Goal: Task Accomplishment & Management: Manage account settings

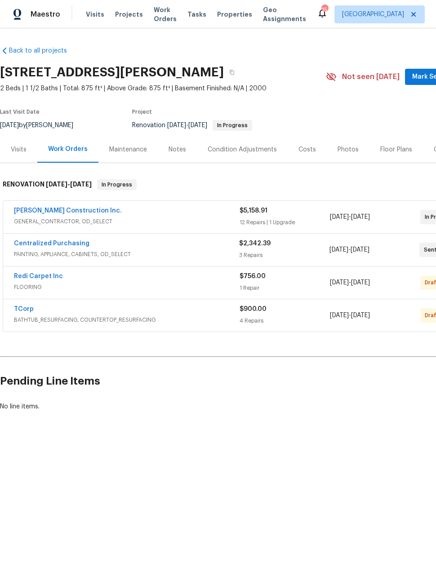
click at [94, 279] on div "Redi Carpet Inc" at bounding box center [126, 277] width 225 height 11
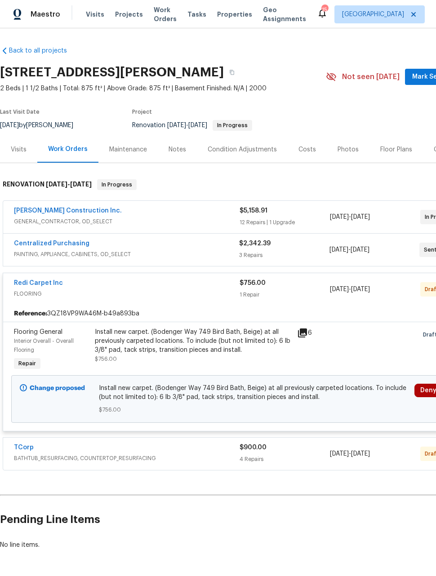
click at [40, 286] on link "Redi Carpet Inc" at bounding box center [38, 283] width 49 height 6
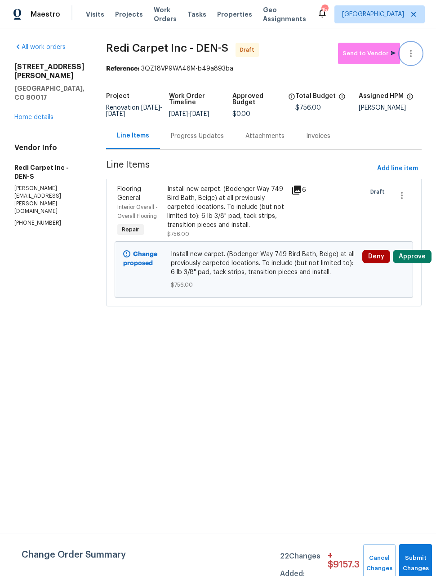
click at [410, 58] on icon "button" at bounding box center [410, 53] width 11 height 11
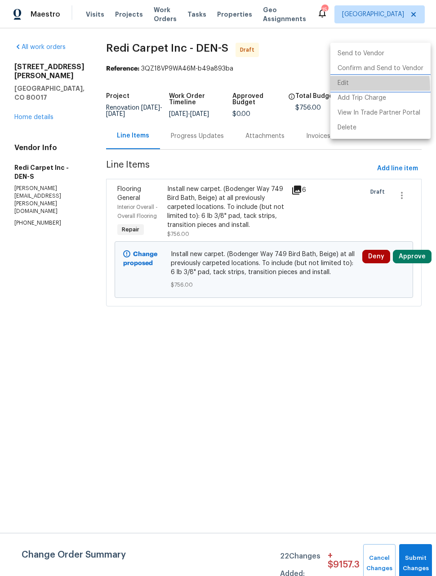
click at [342, 87] on li "Edit" at bounding box center [380, 83] width 100 height 15
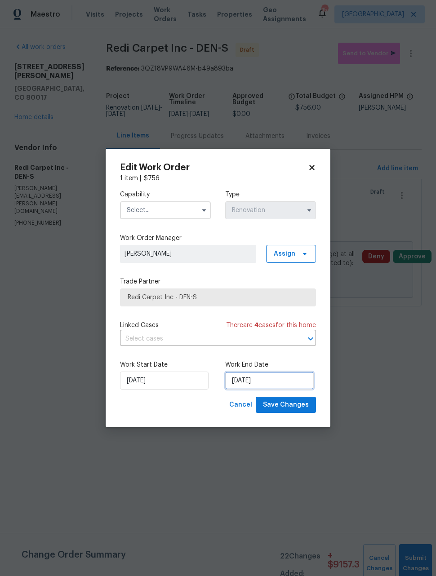
click at [290, 386] on input "[DATE]" at bounding box center [269, 380] width 88 height 18
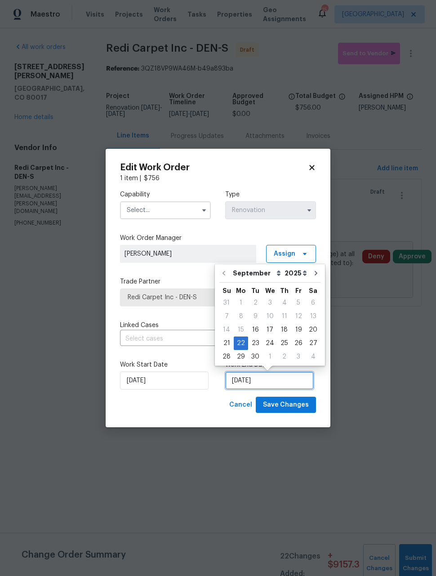
scroll to position [0, 0]
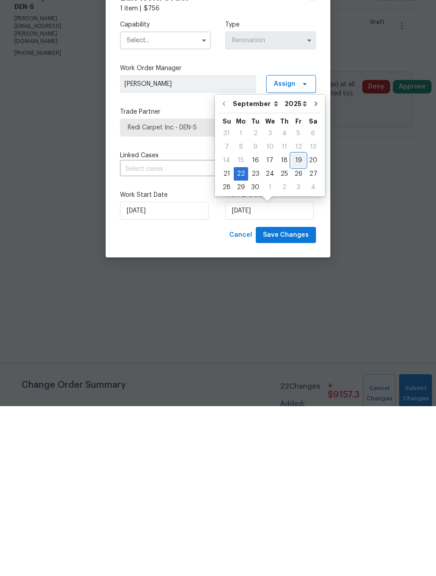
click at [293, 324] on div "19" at bounding box center [298, 330] width 14 height 13
type input "[DATE]"
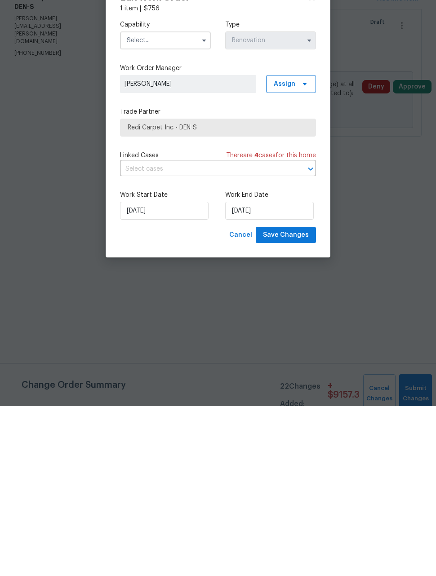
scroll to position [0, 0]
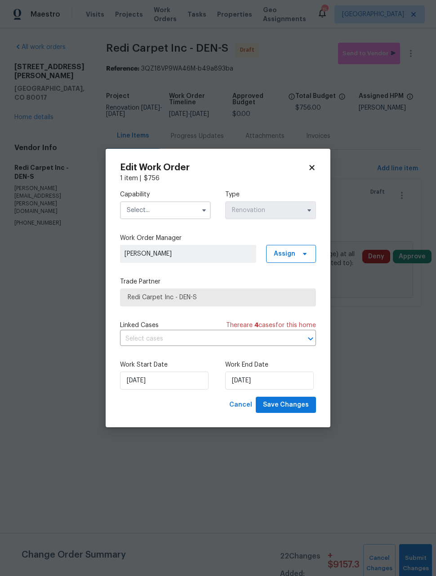
click at [180, 211] on input "text" at bounding box center [165, 210] width 91 height 18
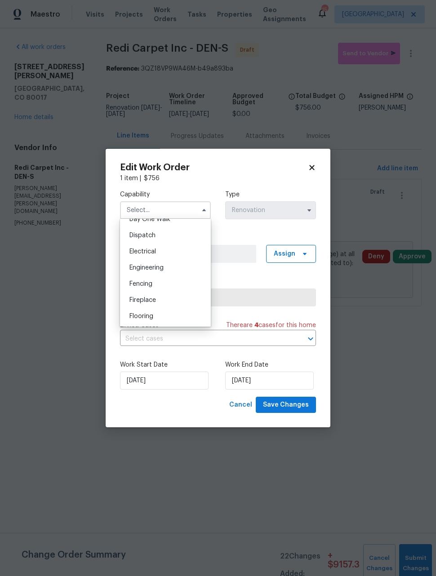
click at [138, 318] on span "Flooring" at bounding box center [141, 316] width 24 height 6
type input "Flooring"
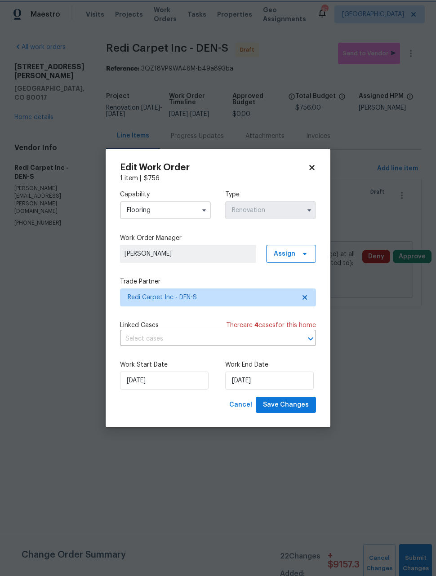
scroll to position [278, 0]
click at [296, 409] on span "Save Changes" at bounding box center [286, 404] width 46 height 11
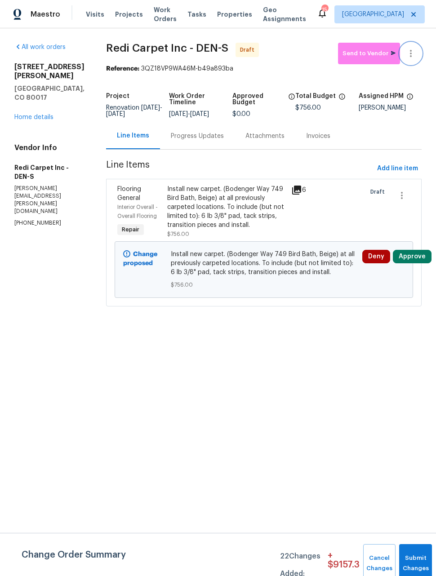
click at [412, 54] on icon "button" at bounding box center [410, 53] width 11 height 11
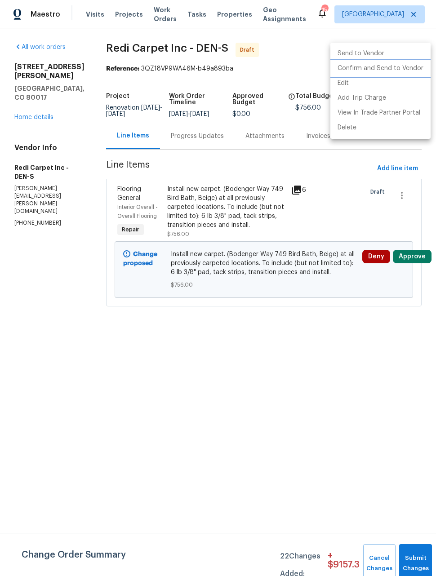
click at [395, 69] on li "Confirm and Send to Vendor" at bounding box center [380, 68] width 100 height 15
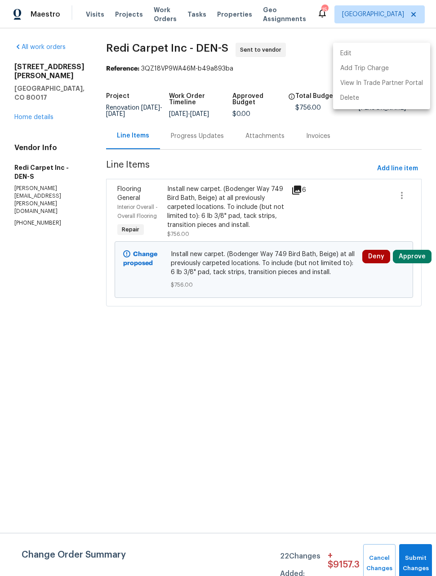
click at [329, 381] on div at bounding box center [218, 288] width 436 height 576
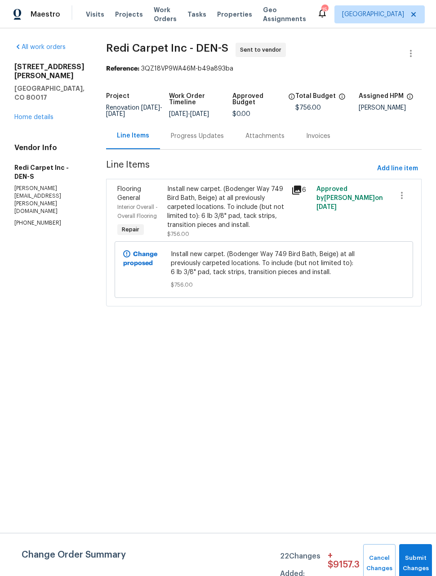
click at [26, 114] on link "Home details" at bounding box center [33, 117] width 39 height 6
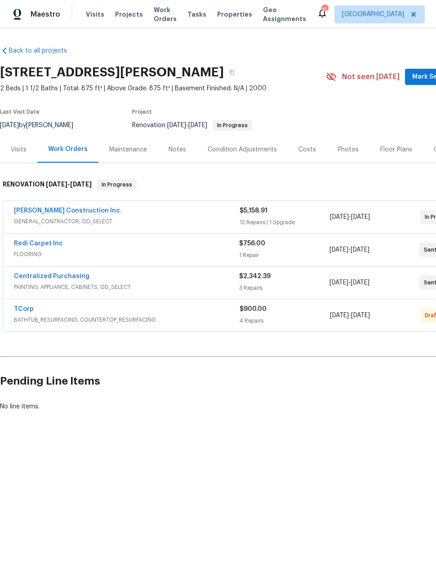
click at [75, 317] on span "BATHTUB_RESURFACING, COUNTERTOP_RESURFACING" at bounding box center [126, 319] width 225 height 9
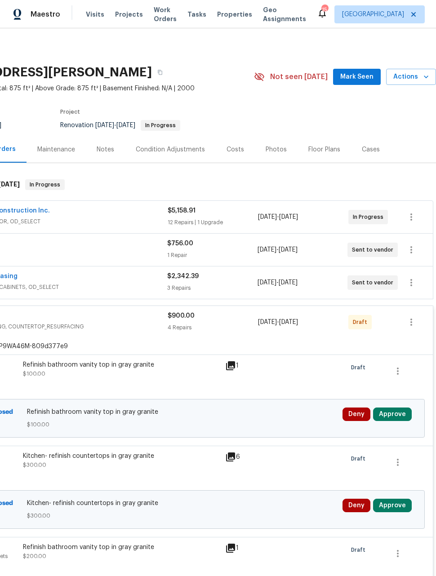
scroll to position [0, 72]
click at [411, 325] on icon "button" at bounding box center [411, 321] width 2 height 7
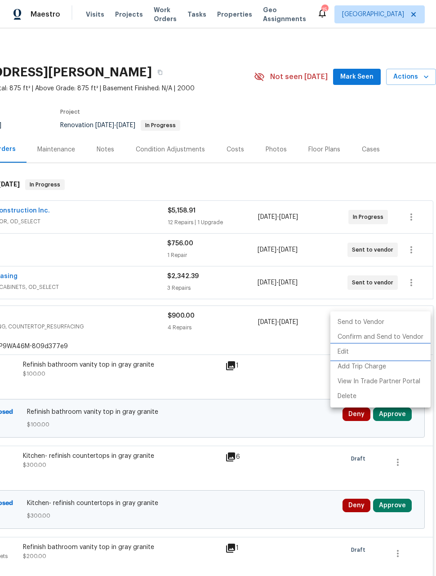
click at [342, 354] on li "Edit" at bounding box center [380, 351] width 100 height 15
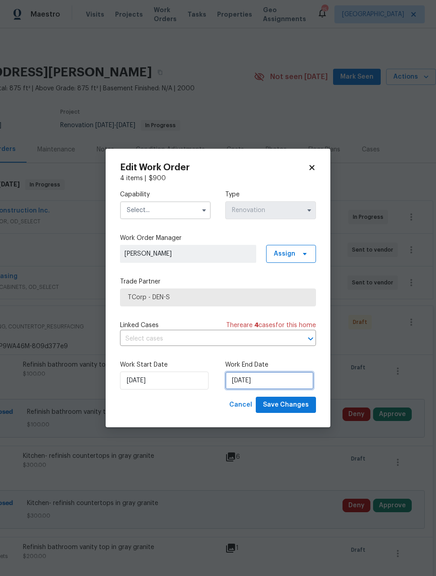
click at [283, 382] on input "[DATE]" at bounding box center [269, 380] width 88 height 18
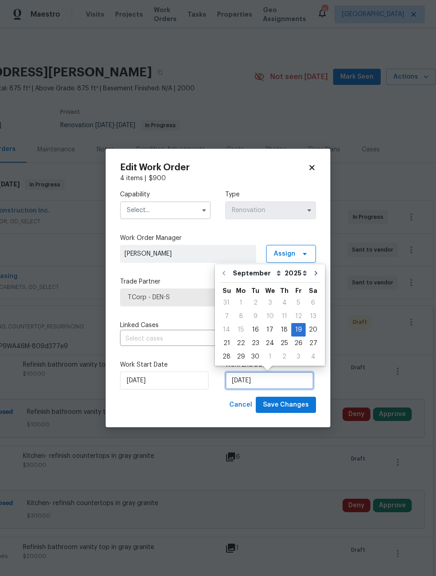
scroll to position [8, 0]
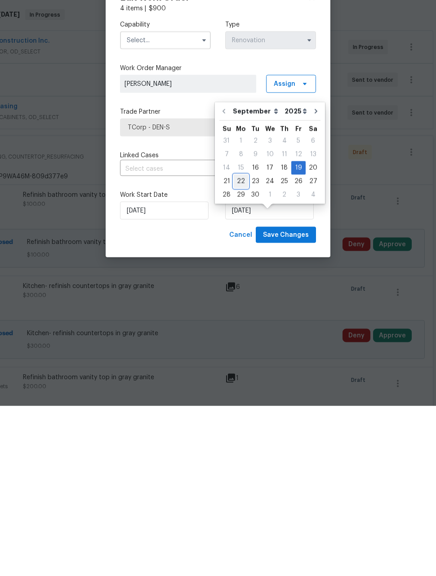
click at [238, 345] on div "22" at bounding box center [241, 351] width 14 height 13
type input "[DATE]"
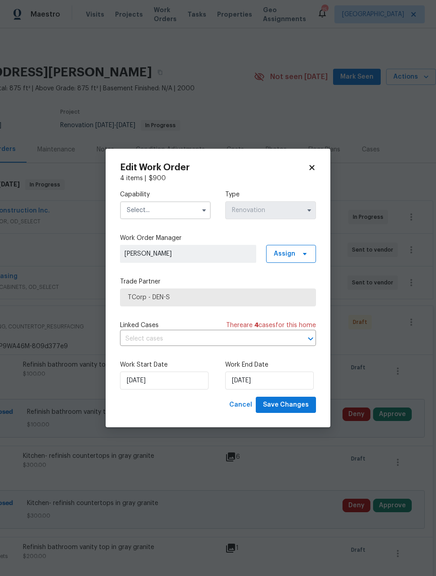
click at [146, 216] on input "text" at bounding box center [165, 210] width 91 height 18
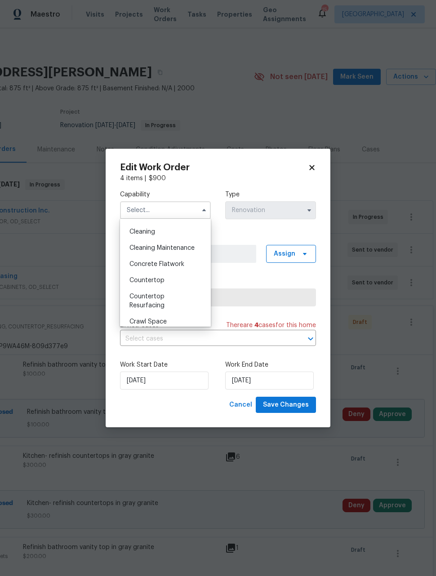
scroll to position [135, 0]
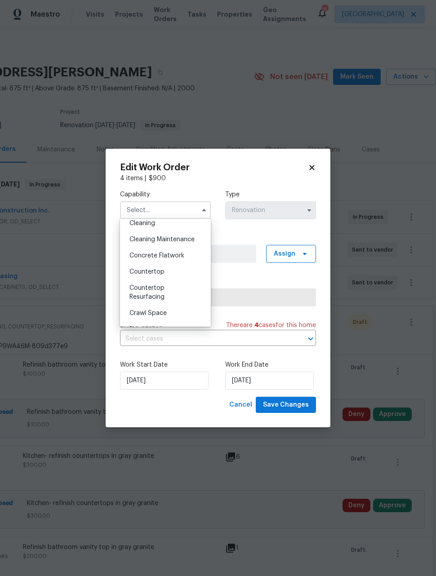
click at [135, 290] on span "Countertop Resurfacing" at bounding box center [146, 292] width 35 height 15
type input "Countertop Resurfacing"
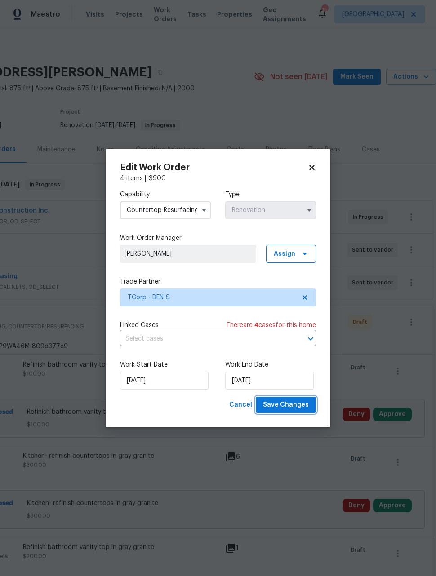
click at [297, 408] on span "Save Changes" at bounding box center [286, 404] width 46 height 11
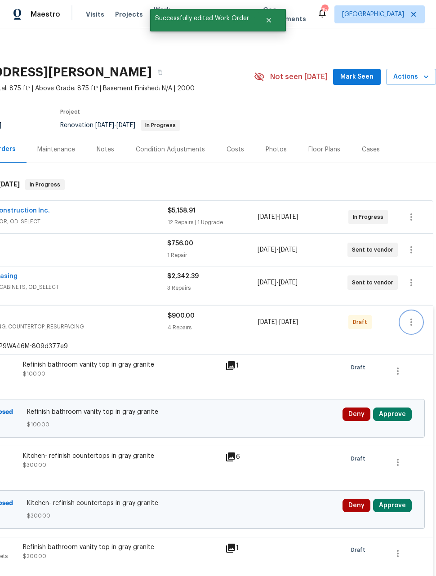
click at [409, 317] on icon "button" at bounding box center [411, 322] width 11 height 11
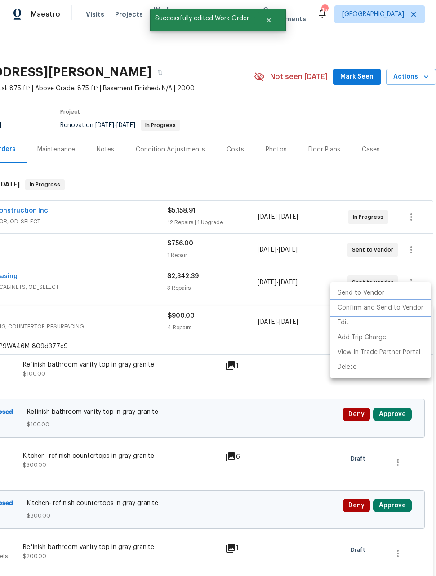
click at [390, 313] on li "Confirm and Send to Vendor" at bounding box center [380, 307] width 100 height 15
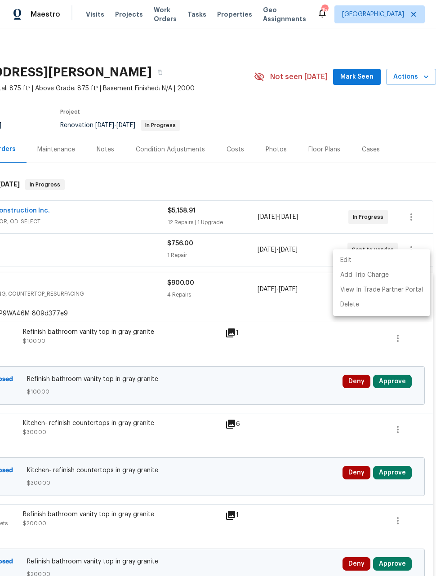
click at [299, 323] on div at bounding box center [218, 288] width 436 height 576
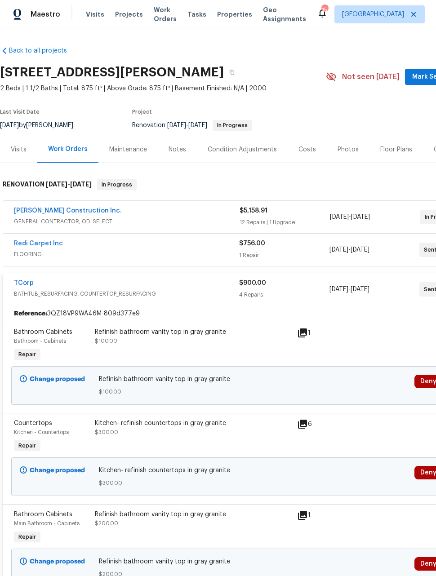
scroll to position [0, 0]
click at [37, 240] on link "Redi Carpet Inc" at bounding box center [38, 243] width 49 height 6
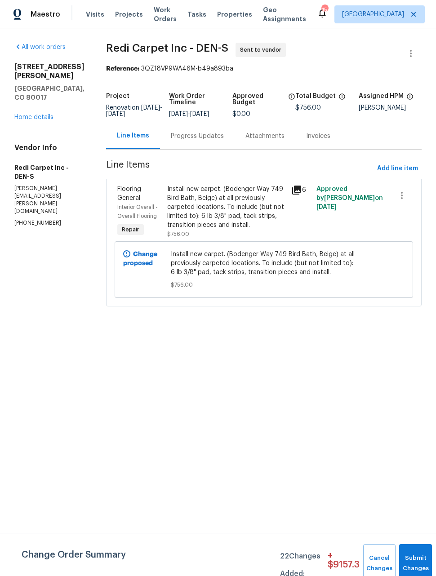
click at [212, 141] on div "Progress Updates" at bounding box center [197, 136] width 53 height 9
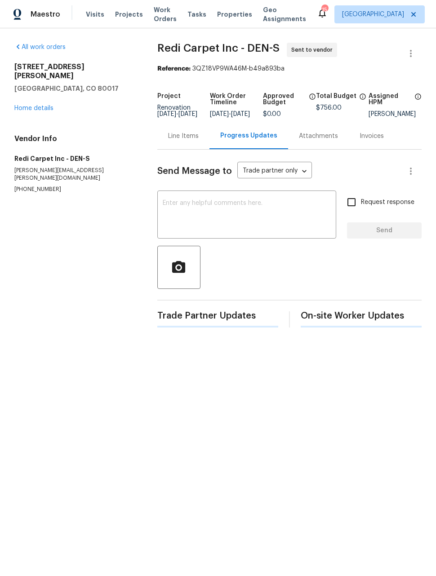
click at [226, 214] on textarea at bounding box center [247, 215] width 168 height 31
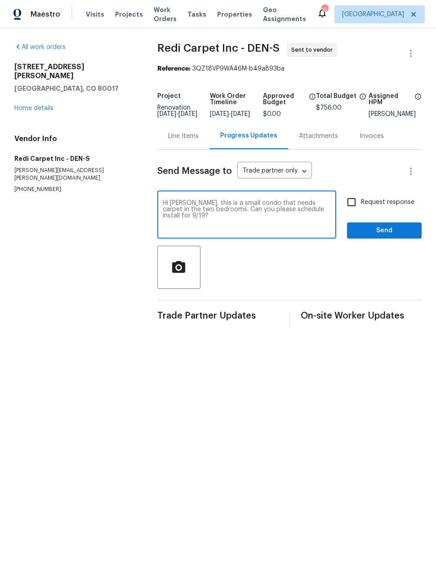
click at [249, 219] on textarea "Hi Cheryl, this is a small condo that needs carpet in the two bedrooms. Can you…" at bounding box center [247, 215] width 168 height 31
click at [246, 216] on textarea "Hi Cheryl, this is a small condo that needs carpet in the two bedrooms. Can you…" at bounding box center [247, 215] width 168 height 31
click at [281, 225] on textarea "Hi Cheryl, this is a small condo that needs carpet in the two bedrooms. Can you…" at bounding box center [247, 215] width 168 height 31
type textarea "Hi Cheryl, this is a small condo that needs carpet in the two bedrooms. Can you…"
click at [349, 208] on input "Request response" at bounding box center [351, 202] width 19 height 19
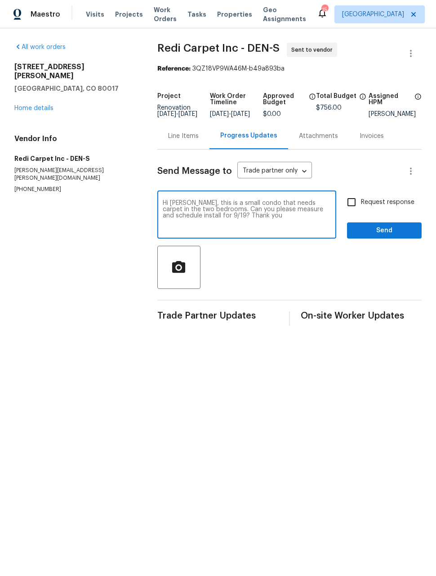
checkbox input "true"
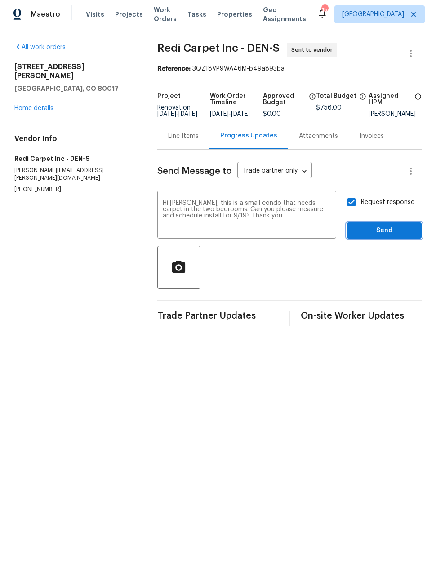
click at [384, 236] on span "Send" at bounding box center [384, 230] width 60 height 11
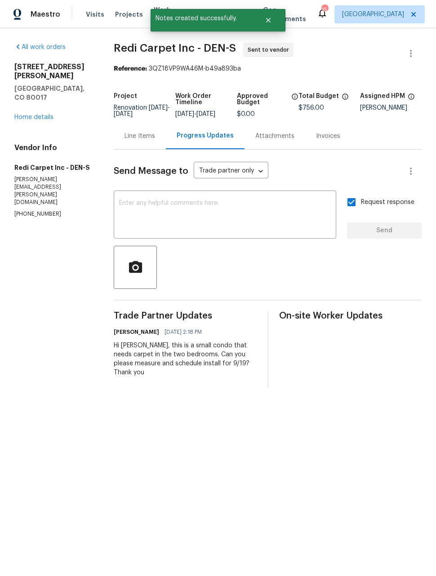
click at [37, 114] on link "Home details" at bounding box center [33, 117] width 39 height 6
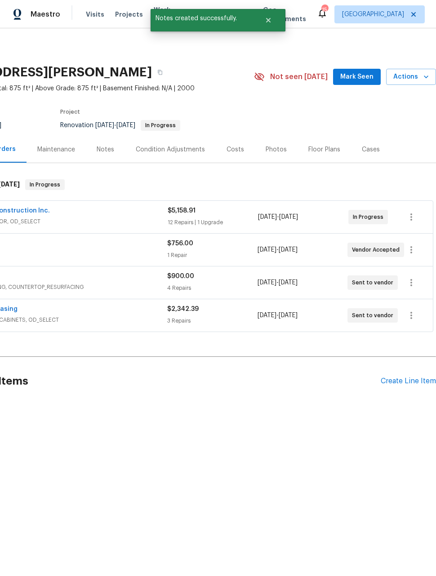
scroll to position [0, 72]
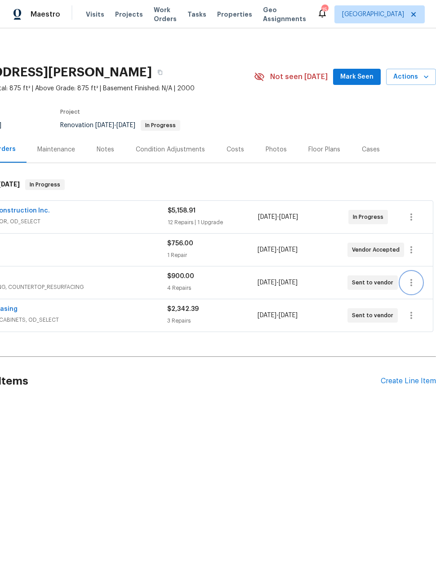
click at [413, 285] on icon "button" at bounding box center [411, 282] width 11 height 11
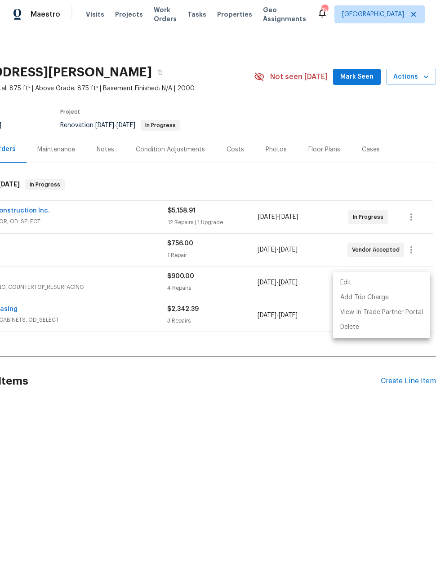
click at [336, 413] on div at bounding box center [218, 288] width 436 height 576
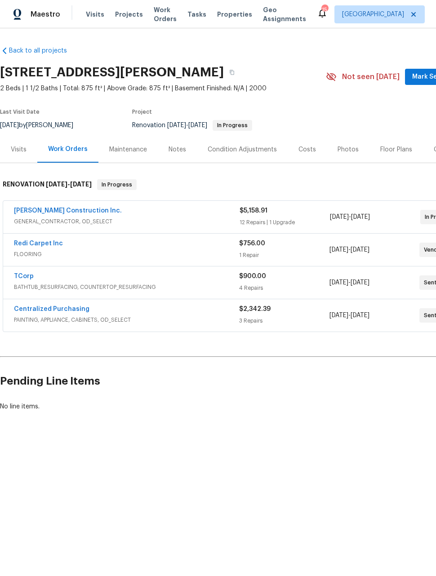
scroll to position [0, 0]
click at [27, 287] on span "BATHTUB_RESURFACING, COUNTERTOP_RESURFACING" at bounding box center [126, 287] width 225 height 9
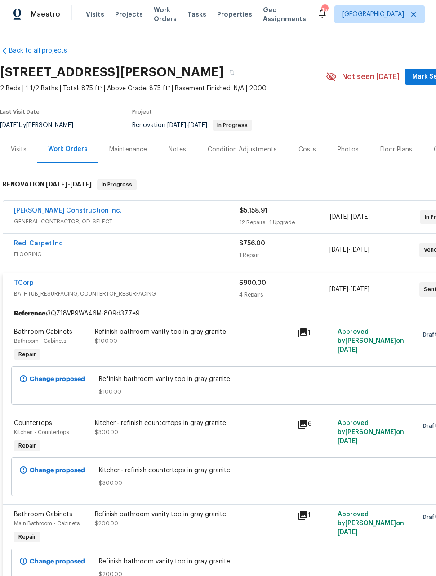
click at [18, 285] on link "TCorp" at bounding box center [24, 283] width 20 height 6
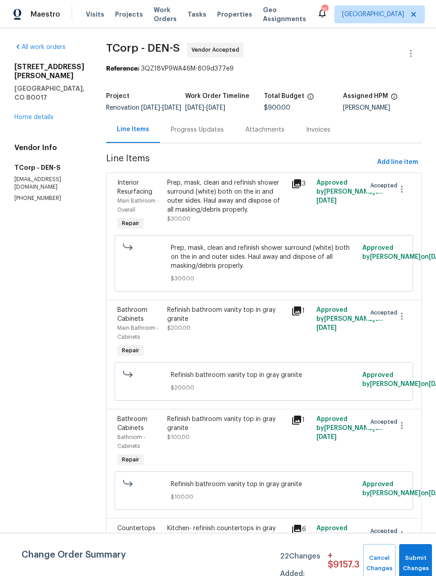
click at [190, 134] on div "Progress Updates" at bounding box center [197, 129] width 53 height 9
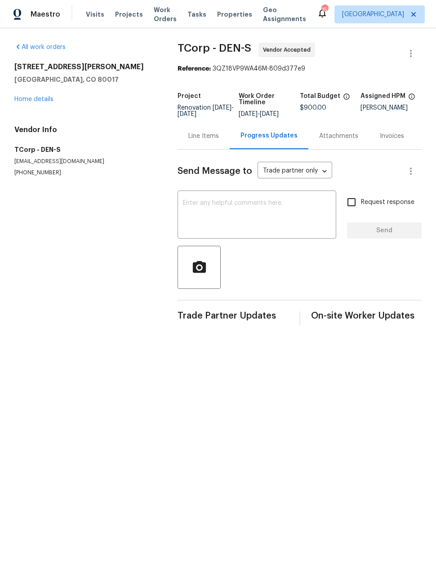
click at [266, 204] on div "x ​" at bounding box center [256, 216] width 159 height 46
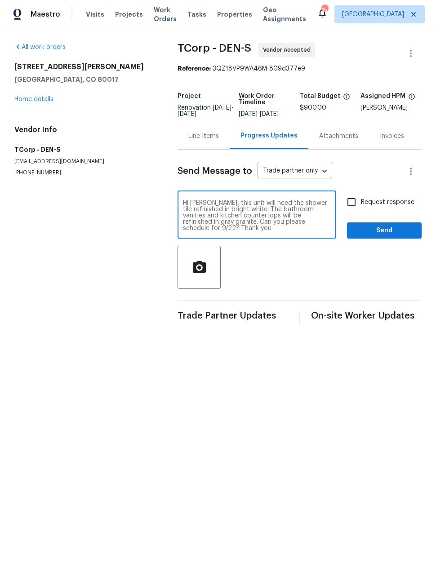
type textarea "Hi Jodi, this unit will need the shower tile refinished in bright white. The ba…"
click at [354, 211] on input "Request response" at bounding box center [351, 202] width 19 height 19
checkbox input "true"
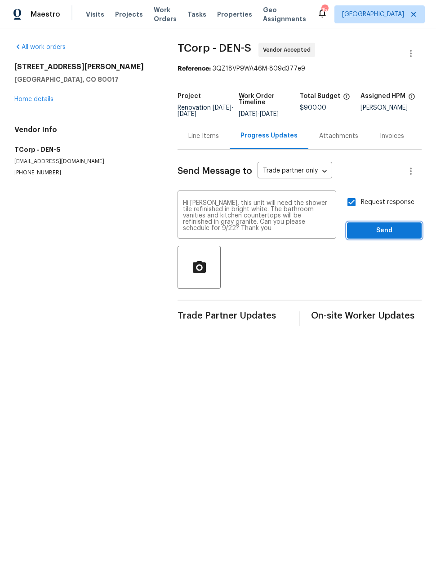
click at [397, 236] on span "Send" at bounding box center [384, 230] width 60 height 11
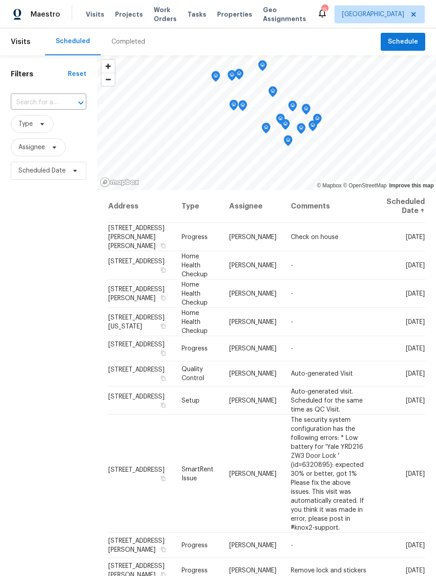
click at [154, 13] on span "Work Orders" at bounding box center [165, 14] width 23 height 18
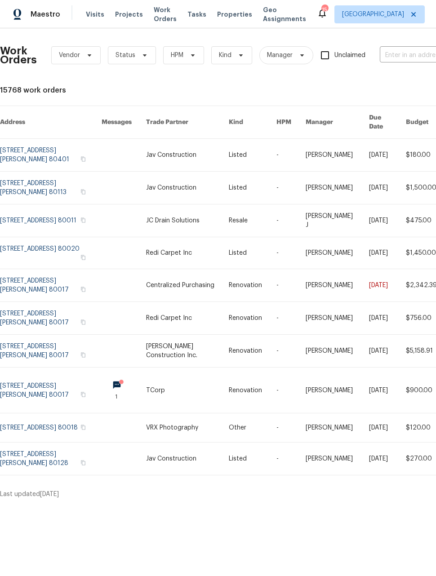
click at [411, 58] on input "text" at bounding box center [425, 56] width 90 height 14
type input "7995"
click at [399, 79] on li "[STREET_ADDRESS][US_STATE]" at bounding box center [375, 75] width 115 height 15
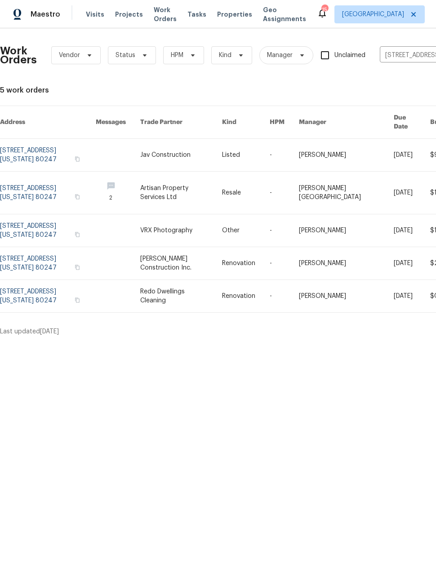
click at [31, 146] on link at bounding box center [48, 155] width 96 height 32
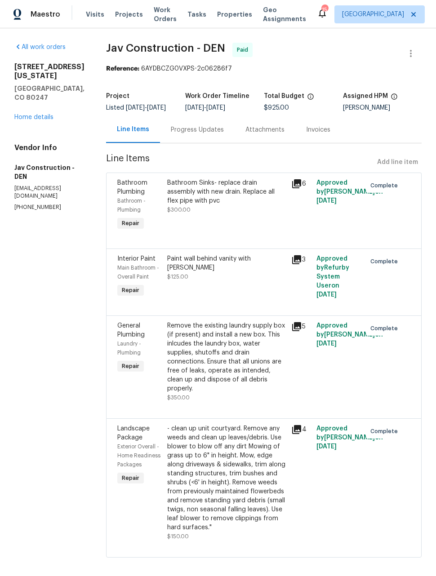
click at [28, 102] on h5 "[GEOGRAPHIC_DATA], CO 80247" at bounding box center [49, 93] width 70 height 18
click at [26, 120] on link "Home details" at bounding box center [33, 117] width 39 height 6
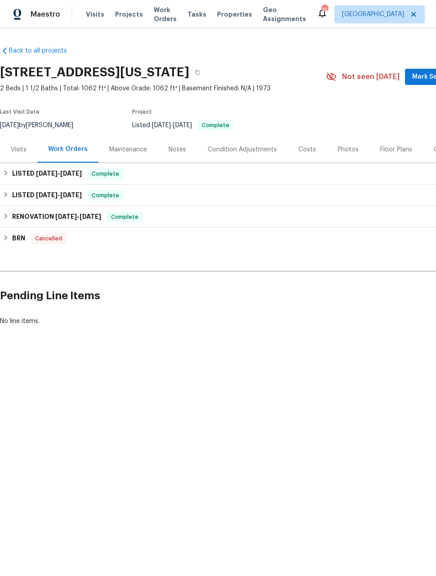
click at [18, 154] on div "Visits" at bounding box center [18, 149] width 37 height 26
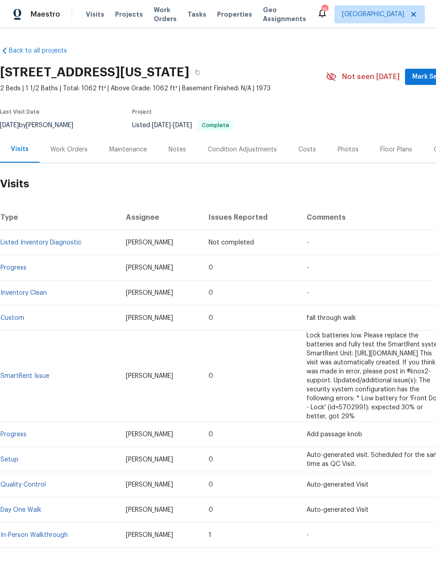
click at [34, 18] on span "Maestro" at bounding box center [46, 14] width 30 height 9
